Goal: Information Seeking & Learning: Learn about a topic

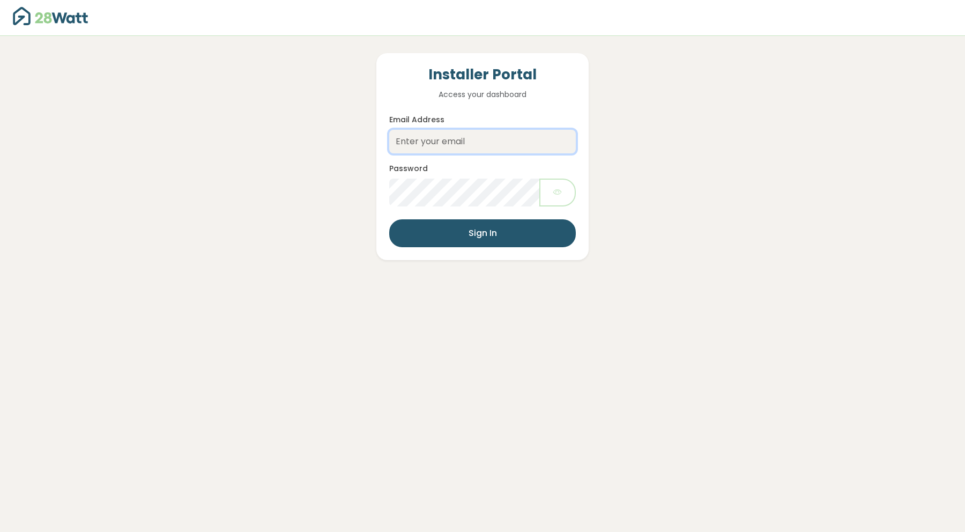
click at [464, 145] on input "Email Address" at bounding box center [482, 142] width 187 height 24
type input "thibault@28watt.com.au"
click at [558, 200] on button "button" at bounding box center [557, 193] width 36 height 28
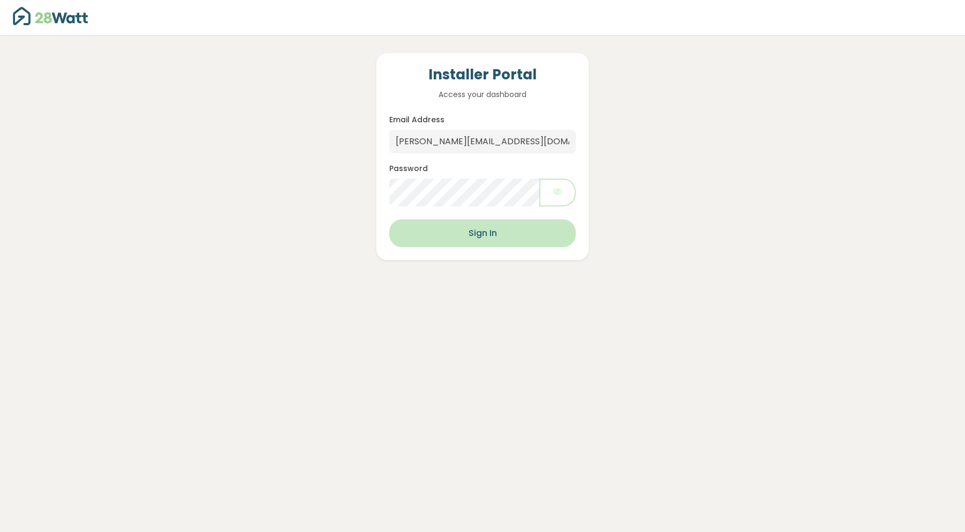
click at [472, 234] on button "Sign In" at bounding box center [482, 233] width 187 height 28
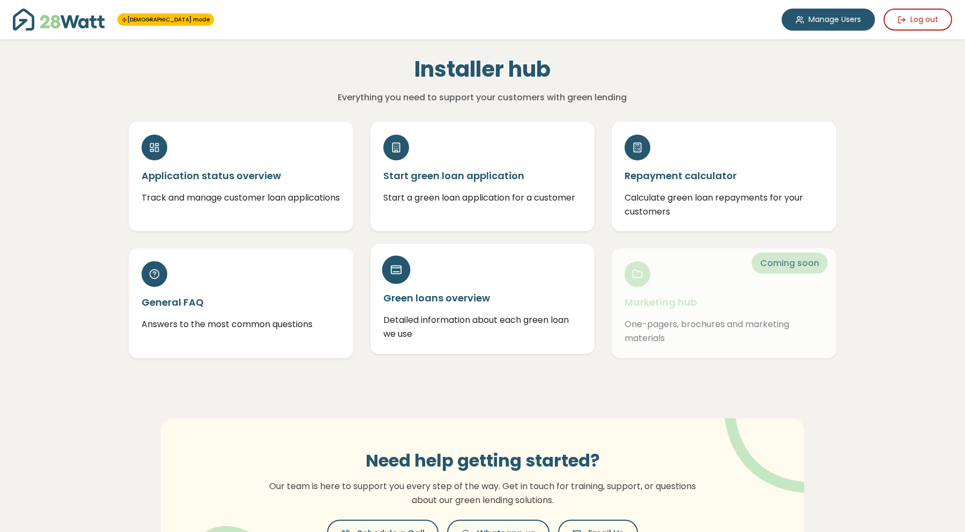
click at [436, 324] on p "Detailed information about each green loan we use" at bounding box center [482, 326] width 199 height 27
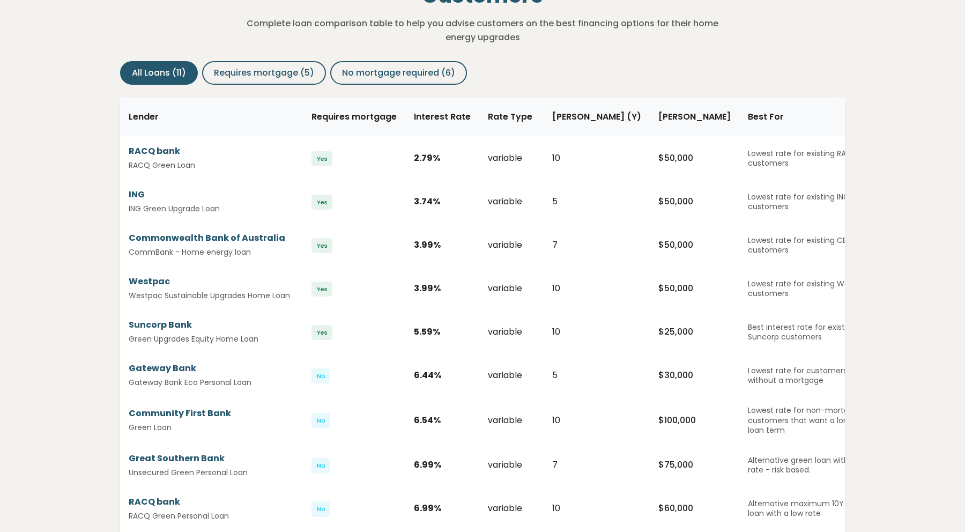
scroll to position [110, 0]
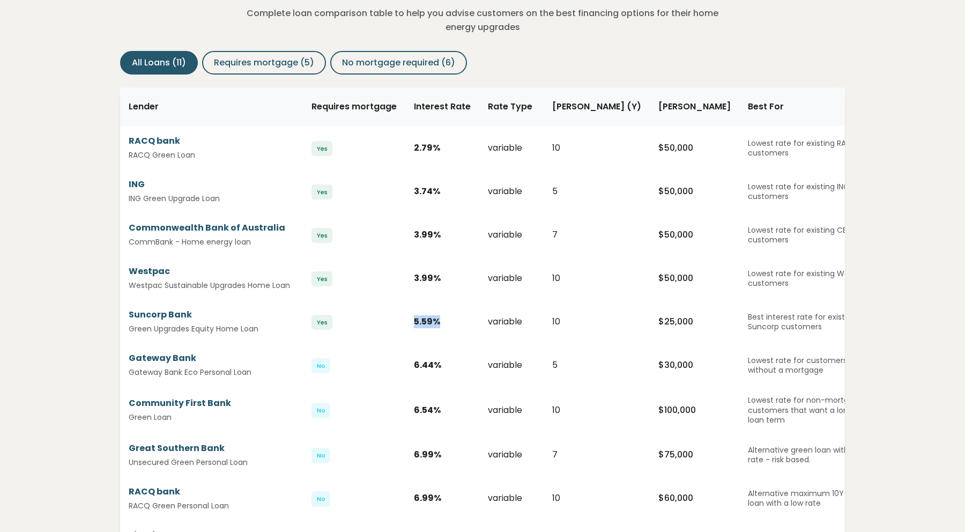
drag, startPoint x: 415, startPoint y: 322, endPoint x: 450, endPoint y: 322, distance: 35.9
click at [450, 322] on div "5.59 %" at bounding box center [442, 321] width 57 height 13
click at [624, 62] on div "All Loans (11) Requires mortgage (5) No mortgage required (6)" at bounding box center [482, 63] width 725 height 24
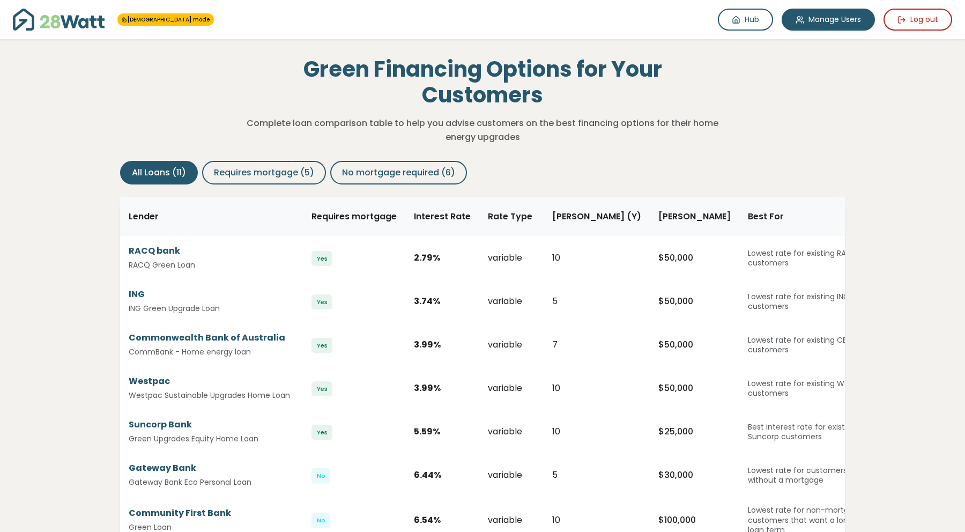
scroll to position [110, 0]
